Goal: Check status: Check status

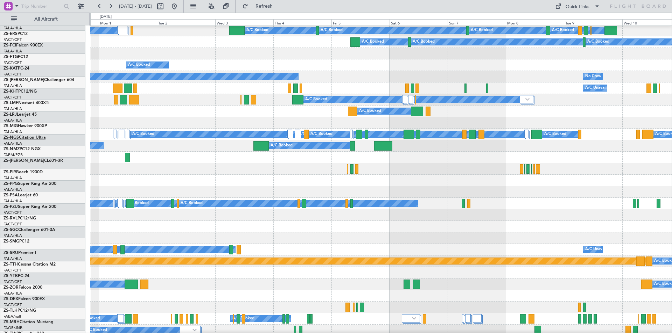
scroll to position [105, 0]
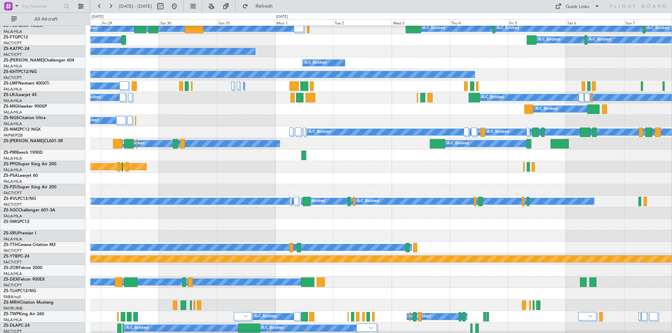
click at [384, 284] on div "A/C Booked A/C Booked A/C Booked" at bounding box center [380, 283] width 581 height 12
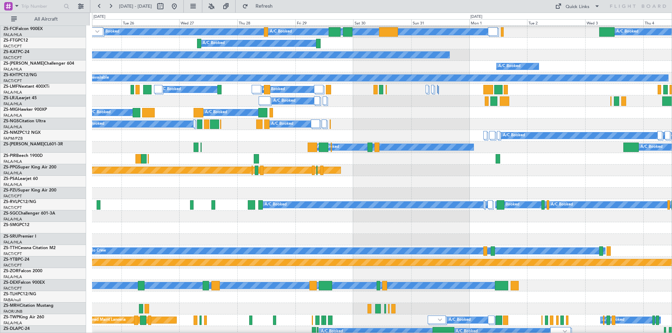
scroll to position [104, 0]
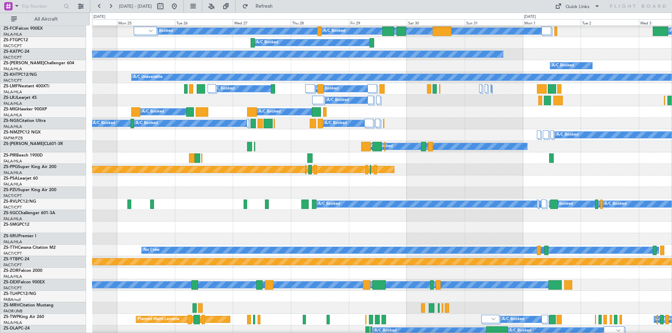
click at [279, 272] on div at bounding box center [381, 274] width 579 height 12
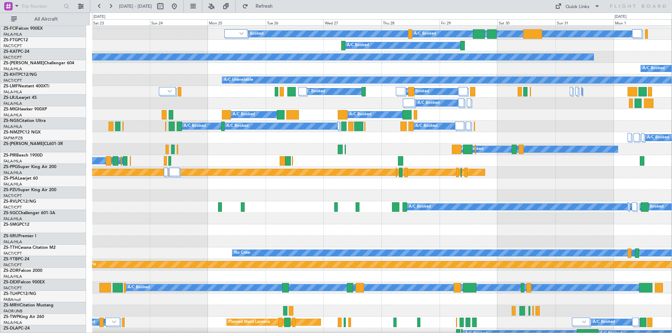
scroll to position [101, 0]
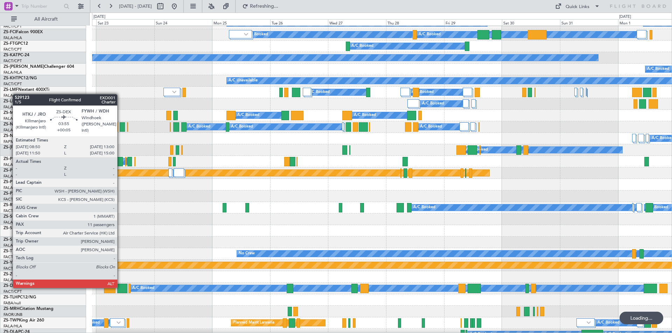
click at [120, 288] on div at bounding box center [122, 288] width 10 height 9
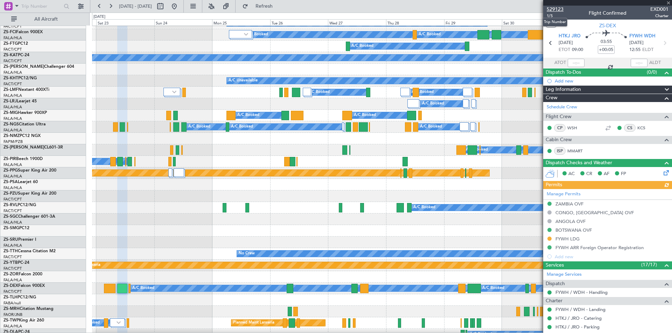
click at [557, 10] on span "529123" at bounding box center [555, 9] width 17 height 7
click at [115, 8] on button at bounding box center [110, 6] width 11 height 11
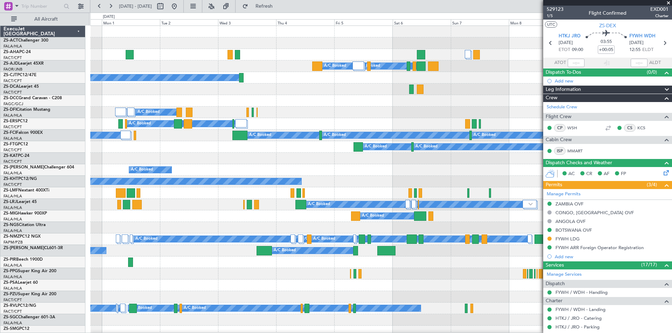
scroll to position [0, 0]
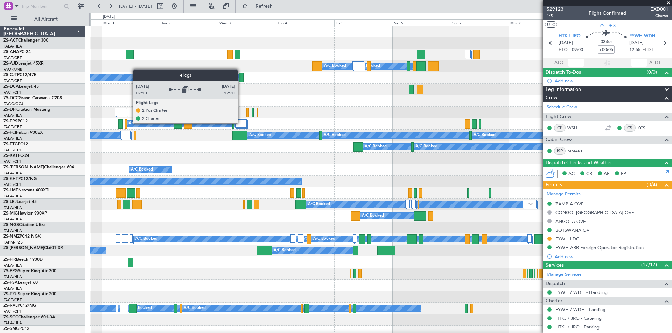
click at [241, 123] on div at bounding box center [241, 123] width 12 height 8
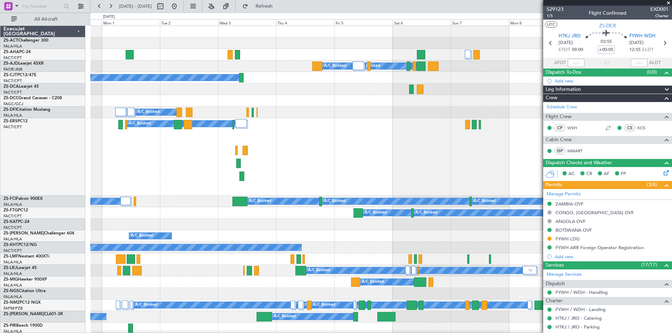
drag, startPoint x: 668, startPoint y: 3, endPoint x: 300, endPoint y: 155, distance: 398.8
click at [668, 3] on span at bounding box center [668, 3] width 7 height 6
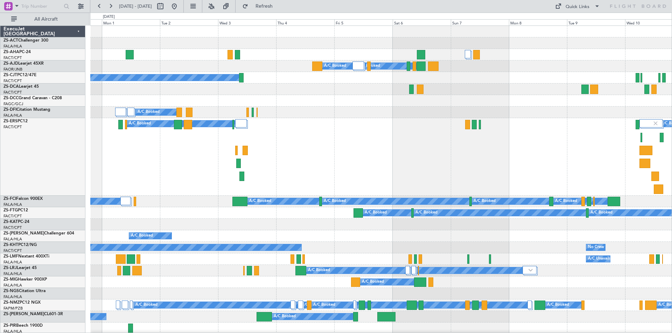
type input "0"
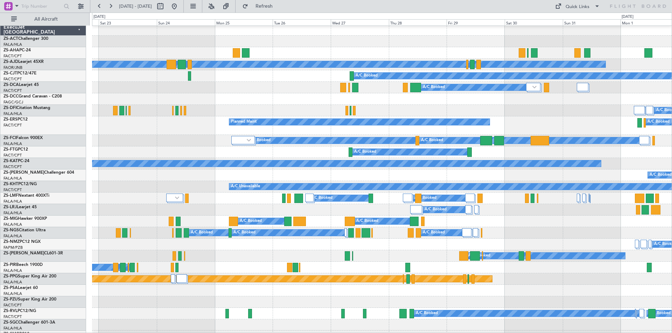
scroll to position [2, 0]
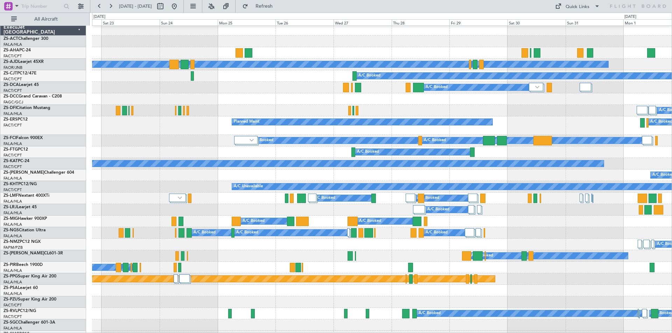
click at [183, 136] on div "A/C Booked A/C Booked A/C Booked A/C Booked A/C Booked A/C Booked" at bounding box center [381, 141] width 579 height 12
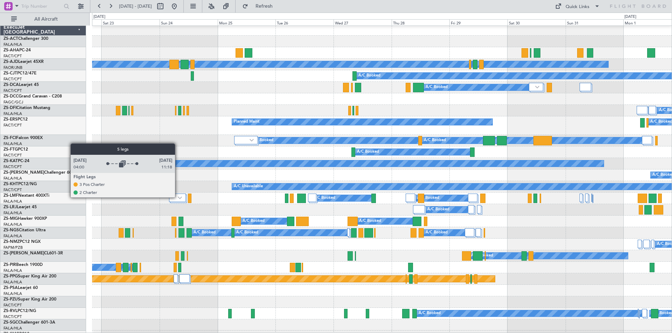
click at [178, 197] on img at bounding box center [180, 198] width 4 height 3
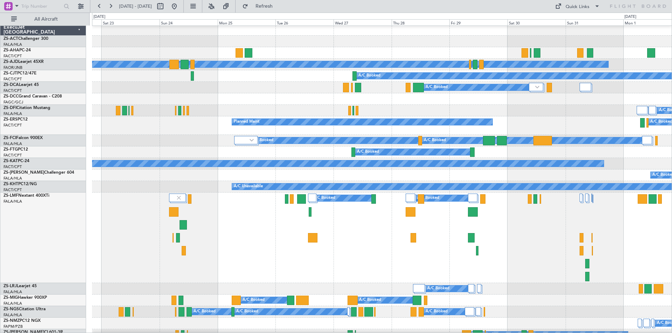
click at [40, 234] on div "ZS-LMF Nextant 400XTi FALA/HLA Lanseria" at bounding box center [43, 238] width 86 height 91
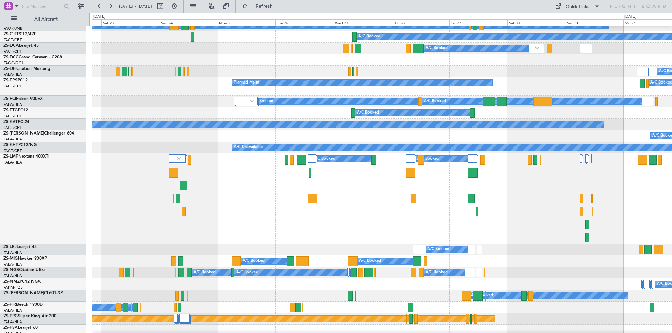
scroll to position [0, 0]
